Goal: Navigation & Orientation: Find specific page/section

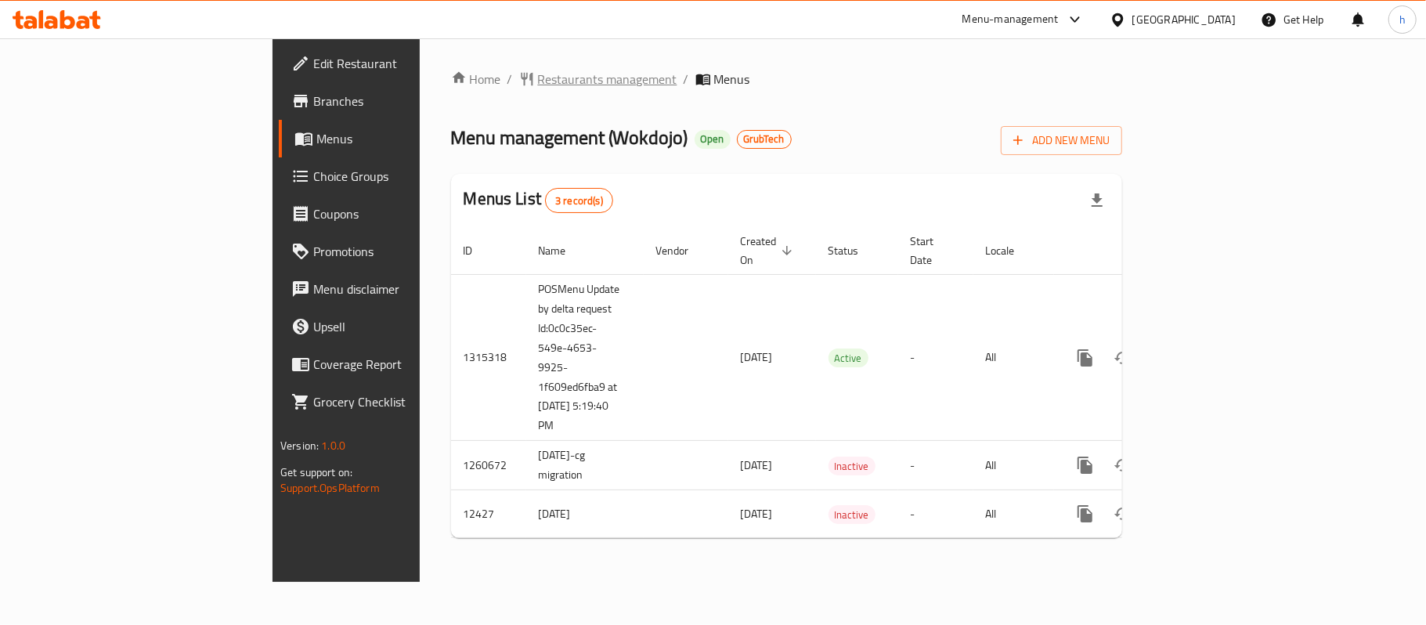
click at [538, 77] on span "Restaurants management" at bounding box center [607, 79] width 139 height 19
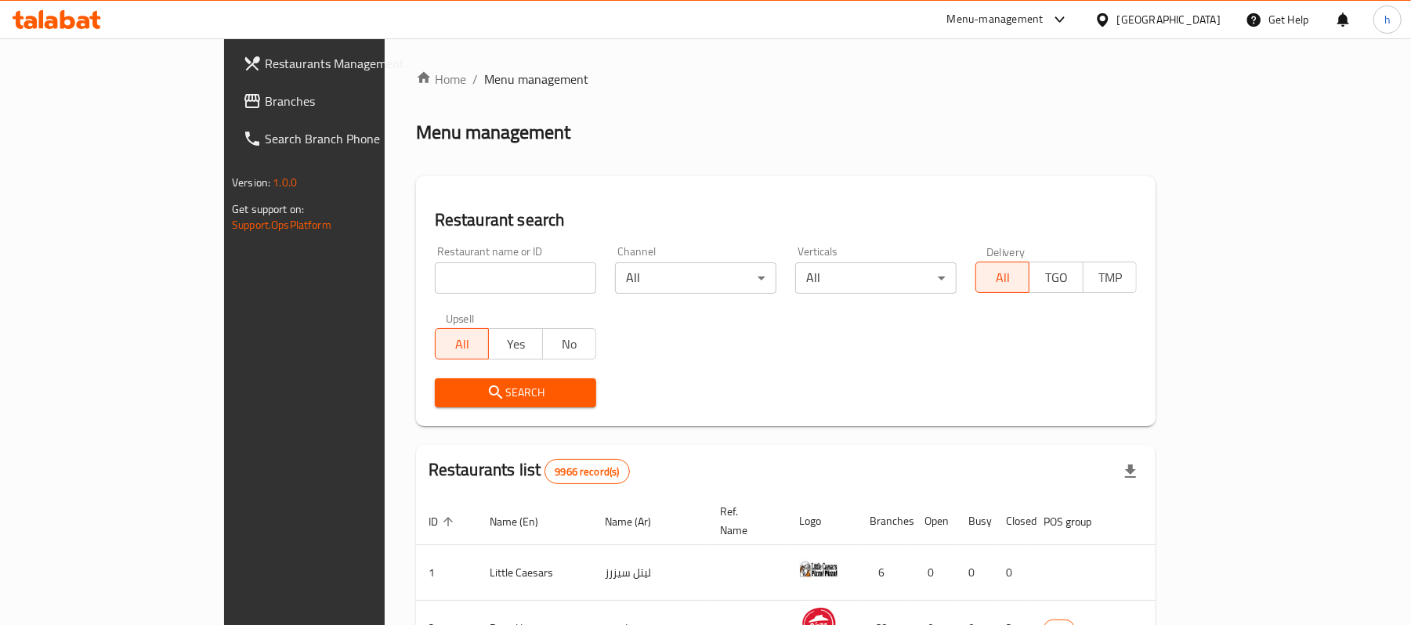
click at [1191, 5] on div "[GEOGRAPHIC_DATA]" at bounding box center [1157, 20] width 151 height 38
click at [1195, 14] on div "[GEOGRAPHIC_DATA]" at bounding box center [1168, 19] width 103 height 17
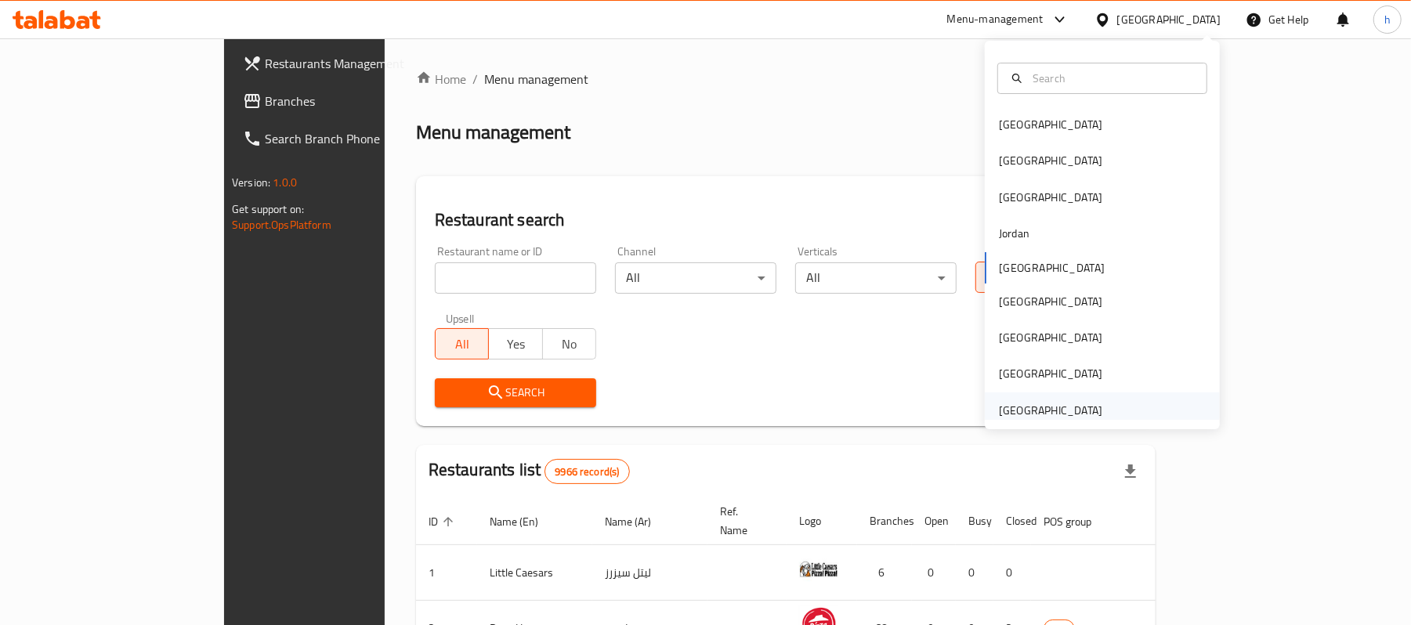
click at [1091, 407] on div "[GEOGRAPHIC_DATA]" at bounding box center [1050, 410] width 128 height 36
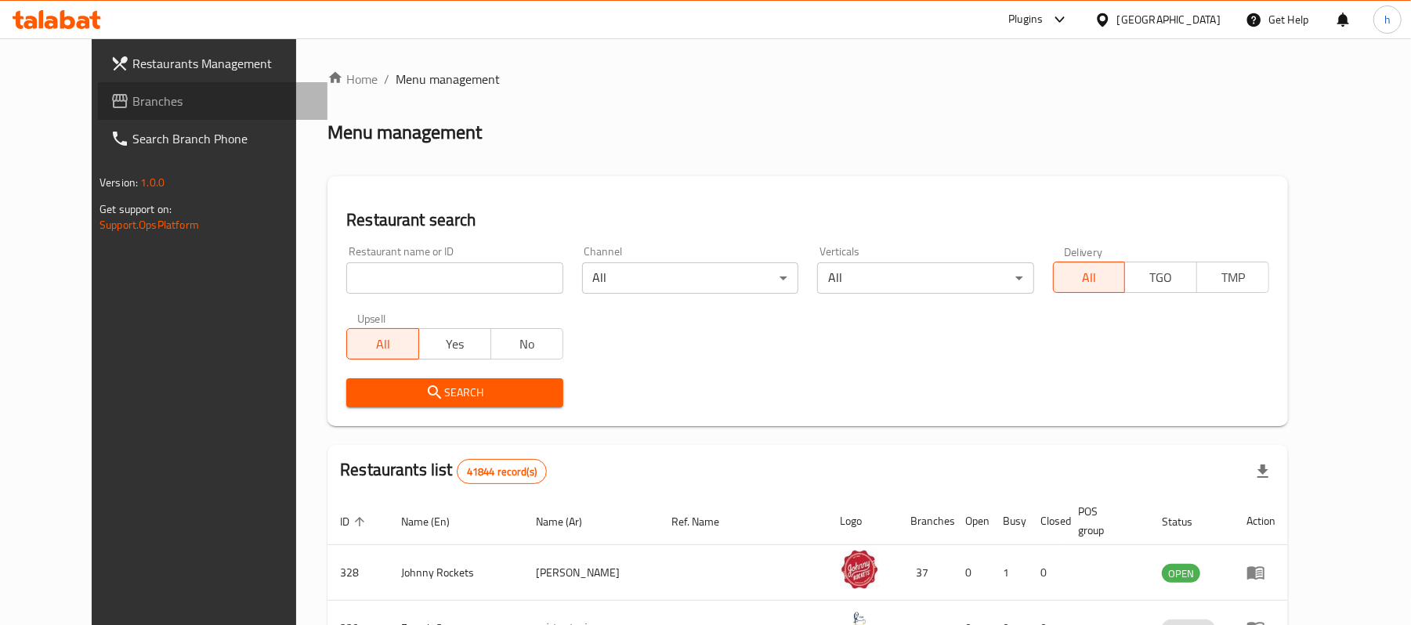
click at [132, 107] on span "Branches" at bounding box center [223, 101] width 183 height 19
